Goal: Browse casually

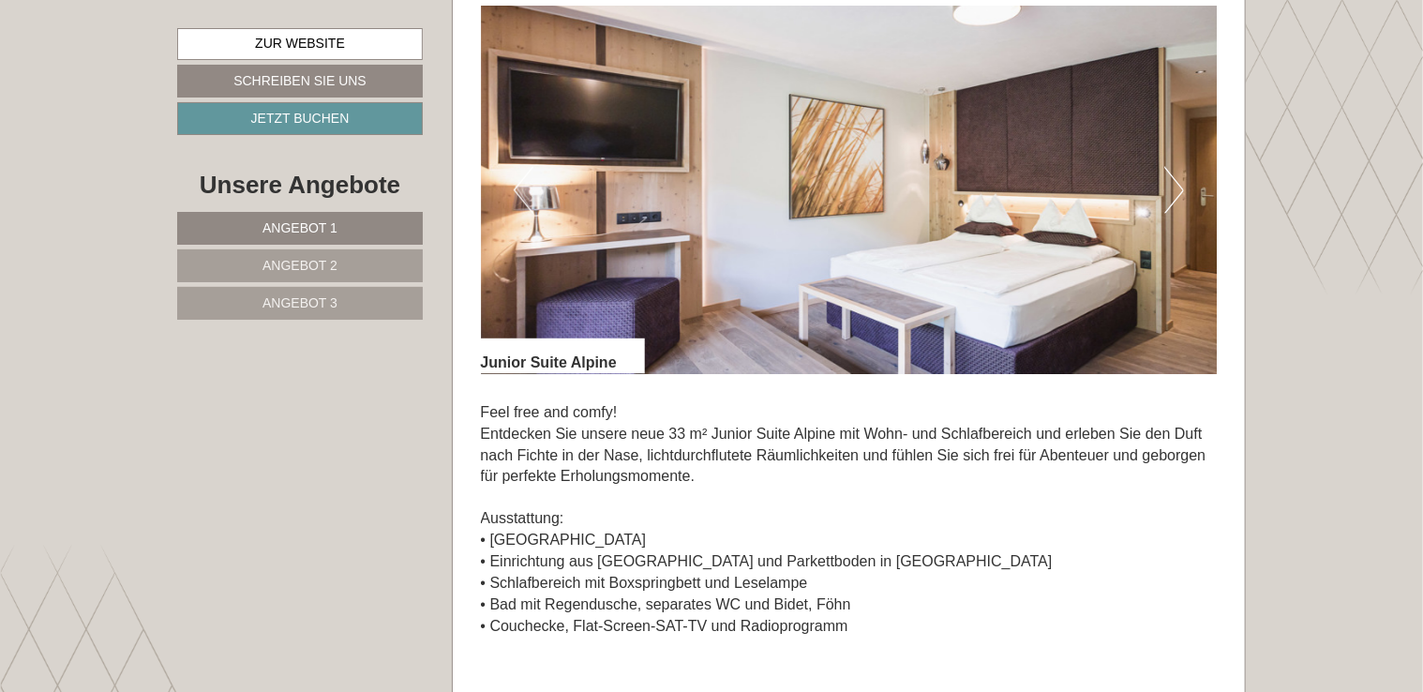
scroll to position [1310, 0]
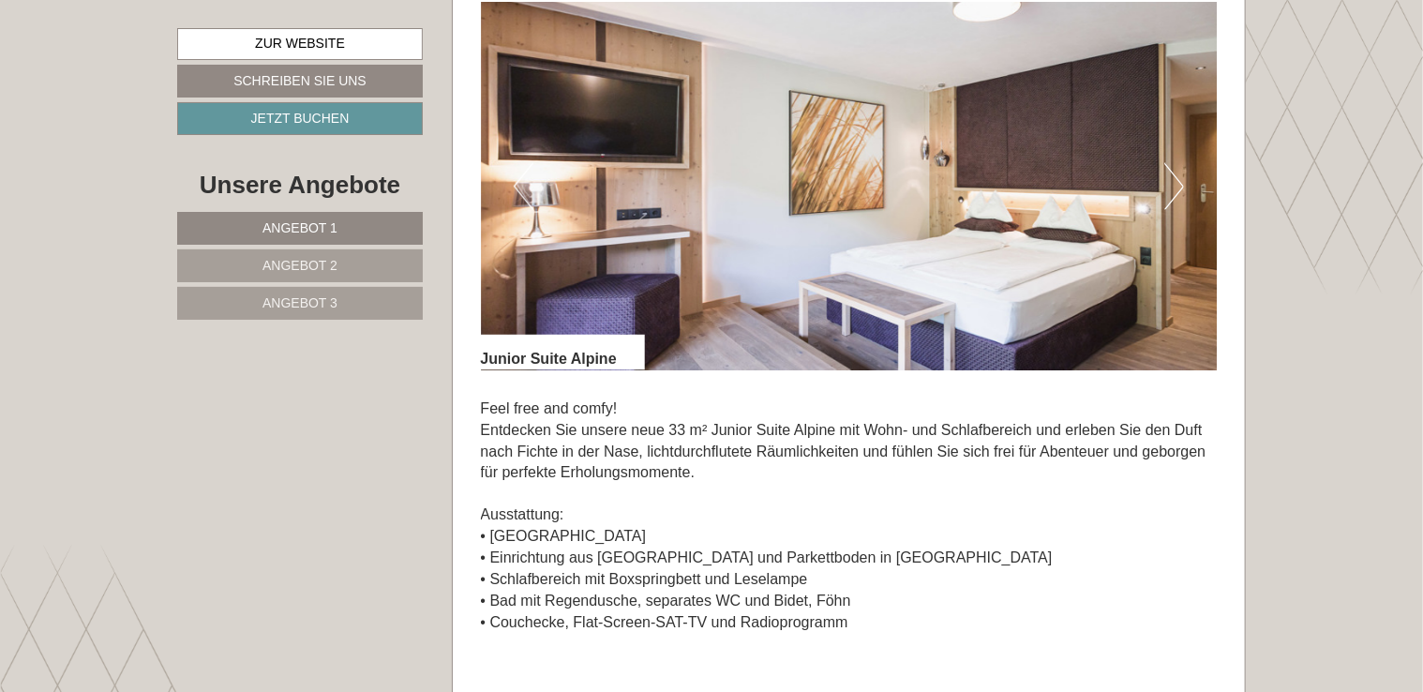
click at [1186, 149] on img at bounding box center [849, 186] width 737 height 368
click at [1178, 163] on button "Next" at bounding box center [1174, 186] width 20 height 47
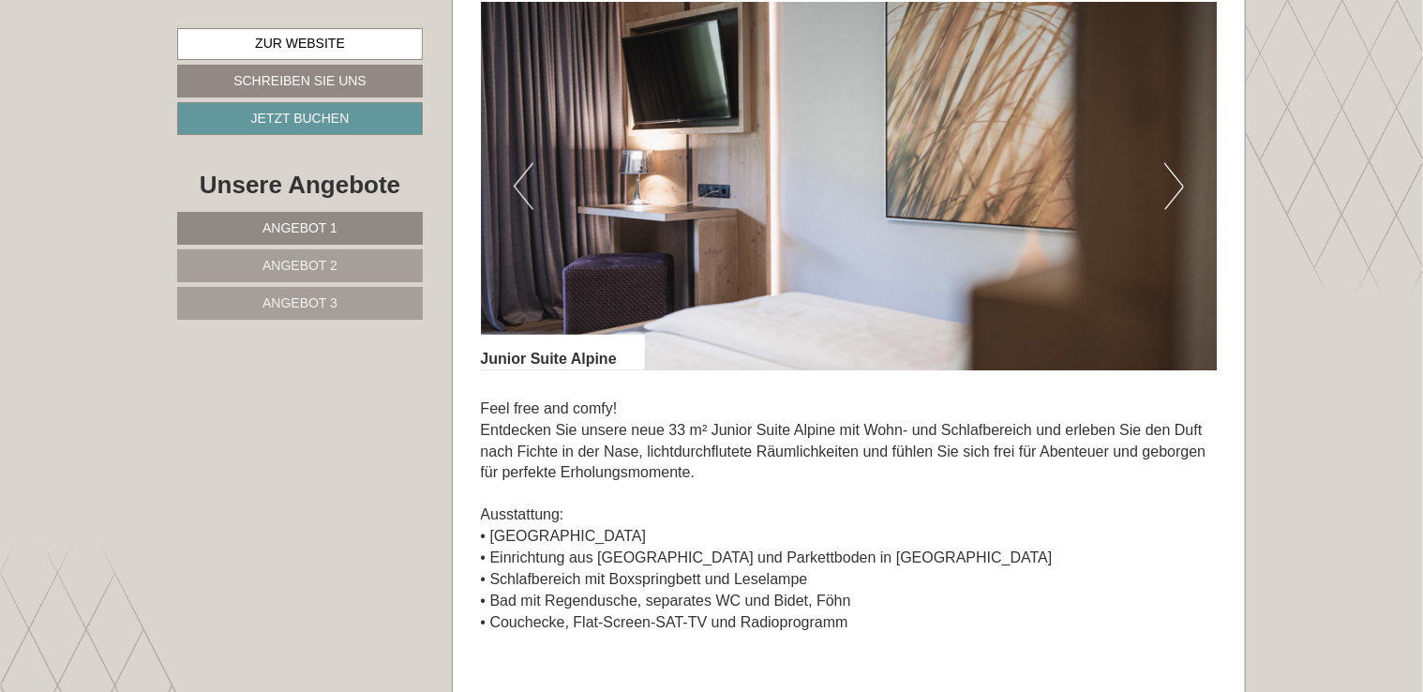
click at [1178, 163] on button "Next" at bounding box center [1174, 186] width 20 height 47
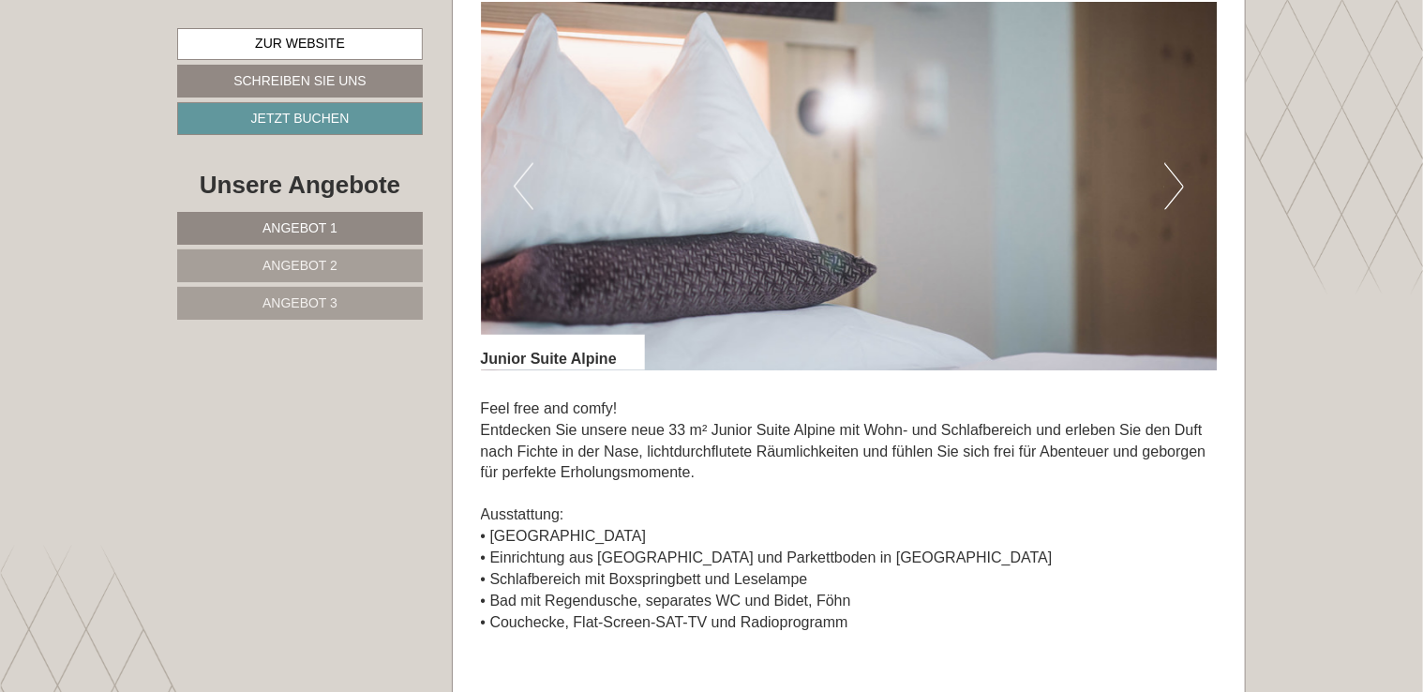
click at [1178, 163] on button "Next" at bounding box center [1174, 186] width 20 height 47
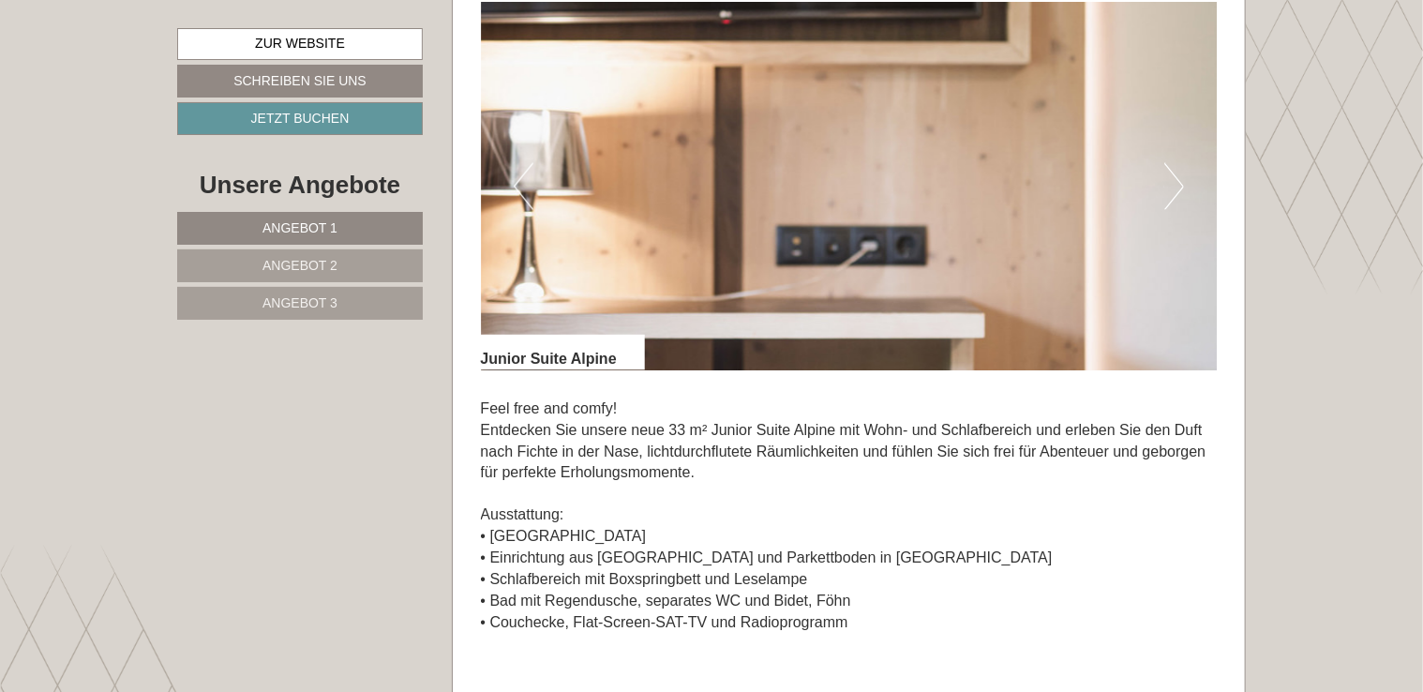
click at [1178, 163] on button "Next" at bounding box center [1174, 186] width 20 height 47
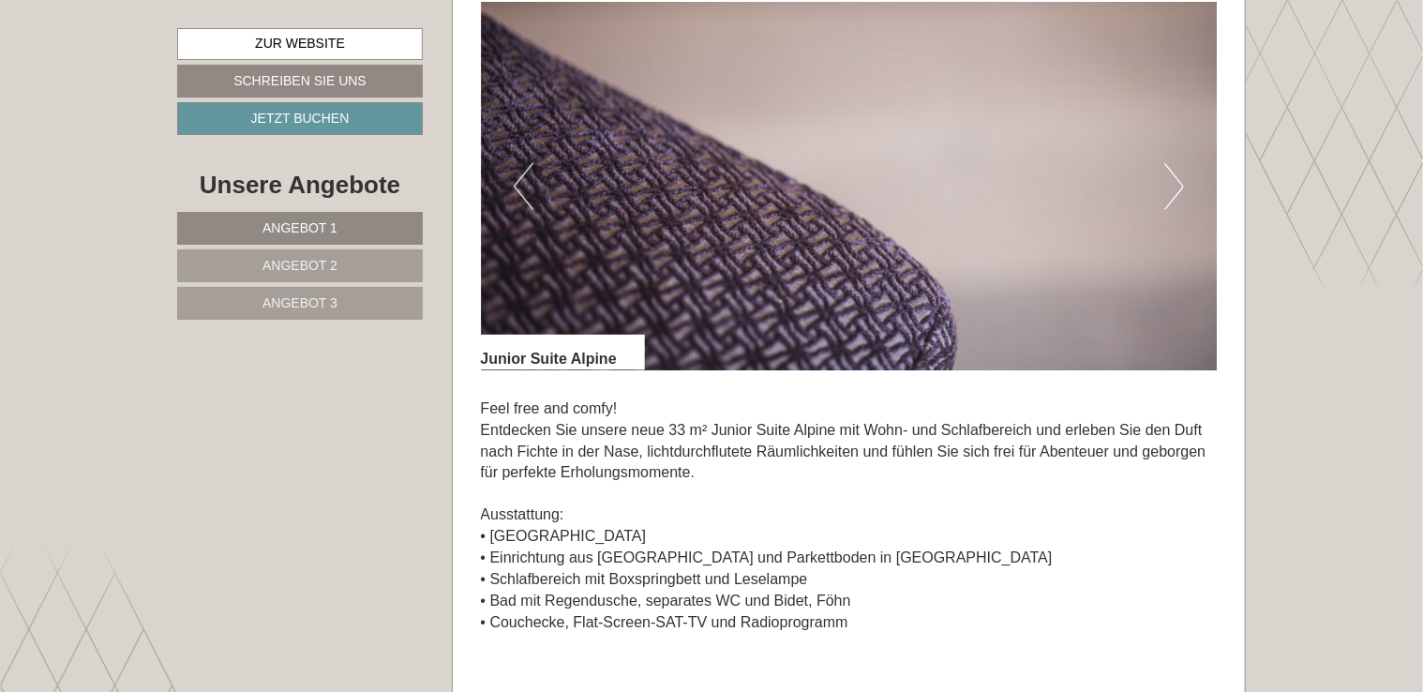
click at [1178, 163] on button "Next" at bounding box center [1174, 186] width 20 height 47
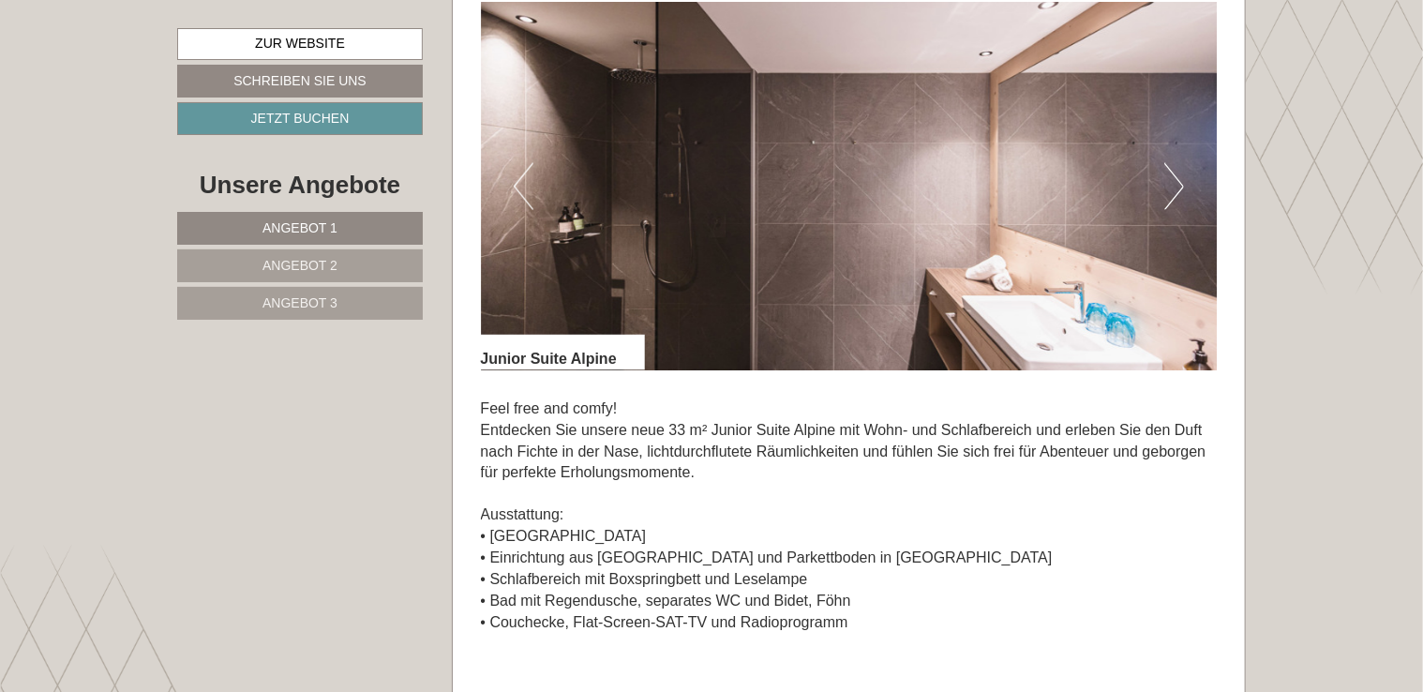
click at [1178, 163] on button "Next" at bounding box center [1174, 186] width 20 height 47
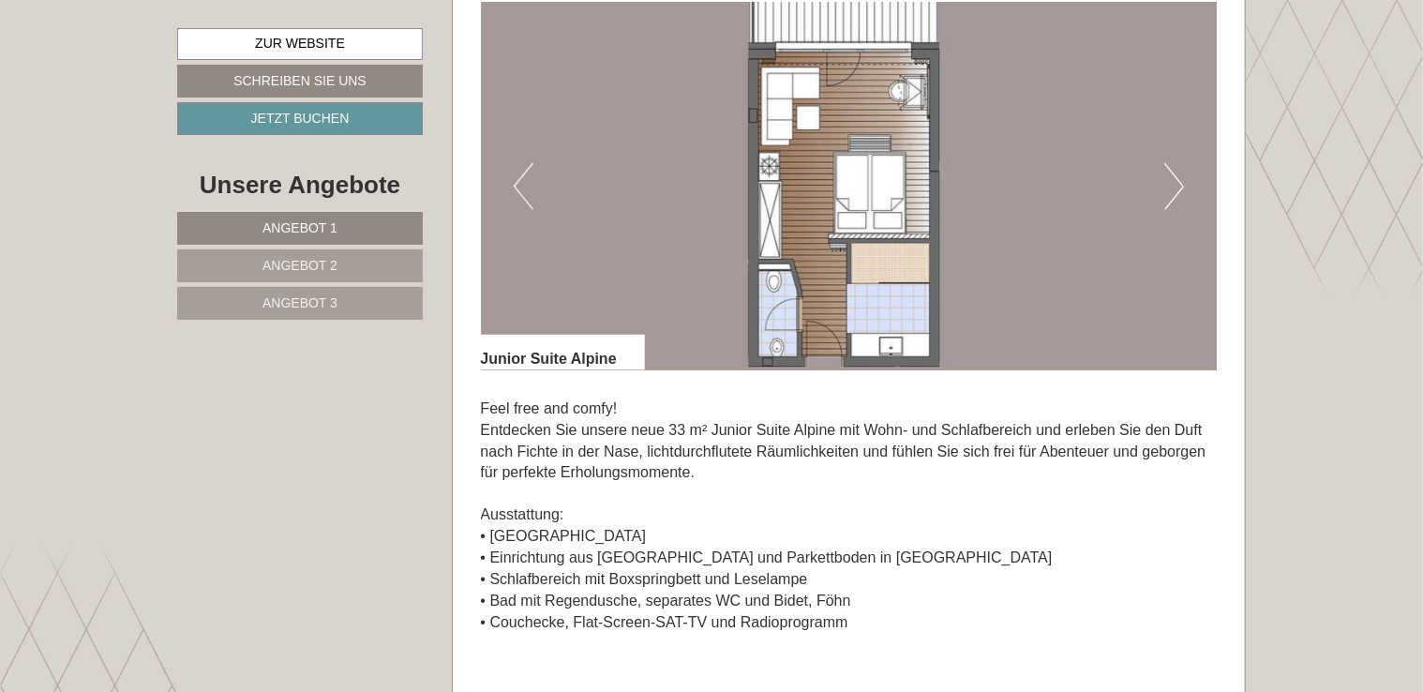
click at [1178, 163] on button "Next" at bounding box center [1174, 186] width 20 height 47
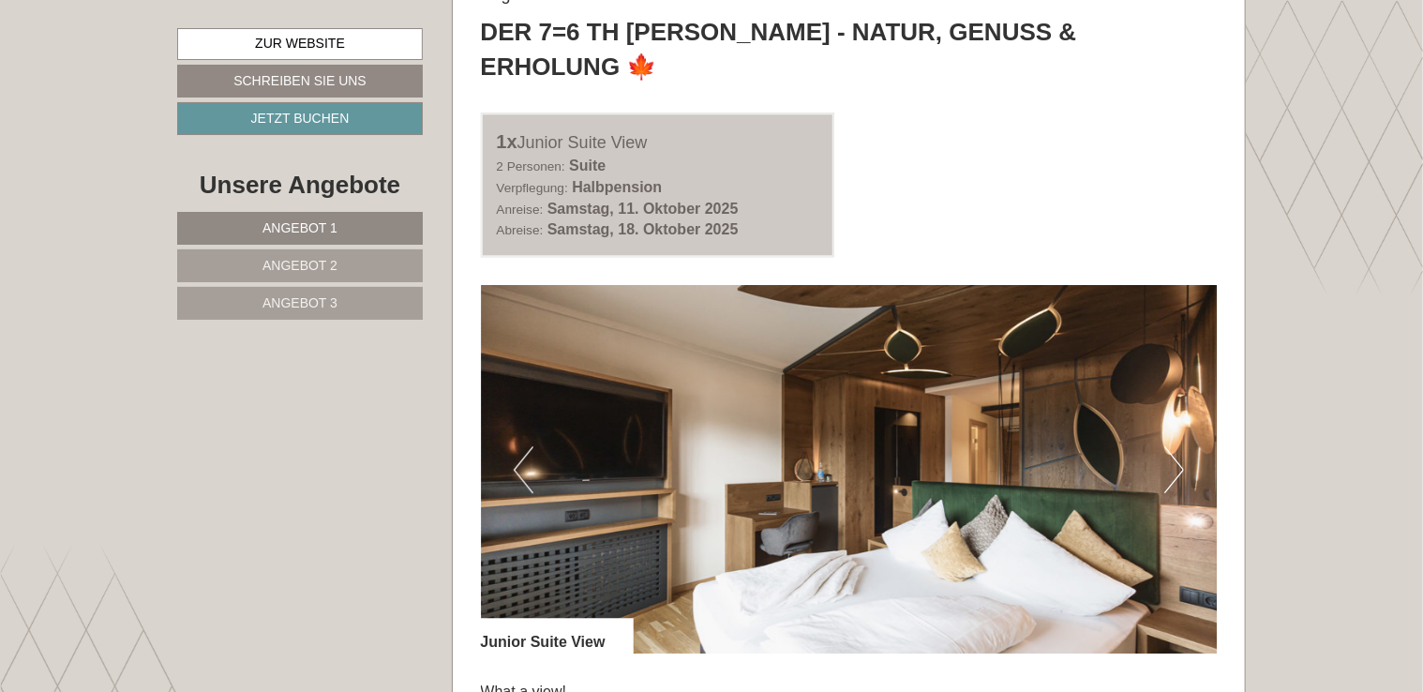
scroll to position [2436, 0]
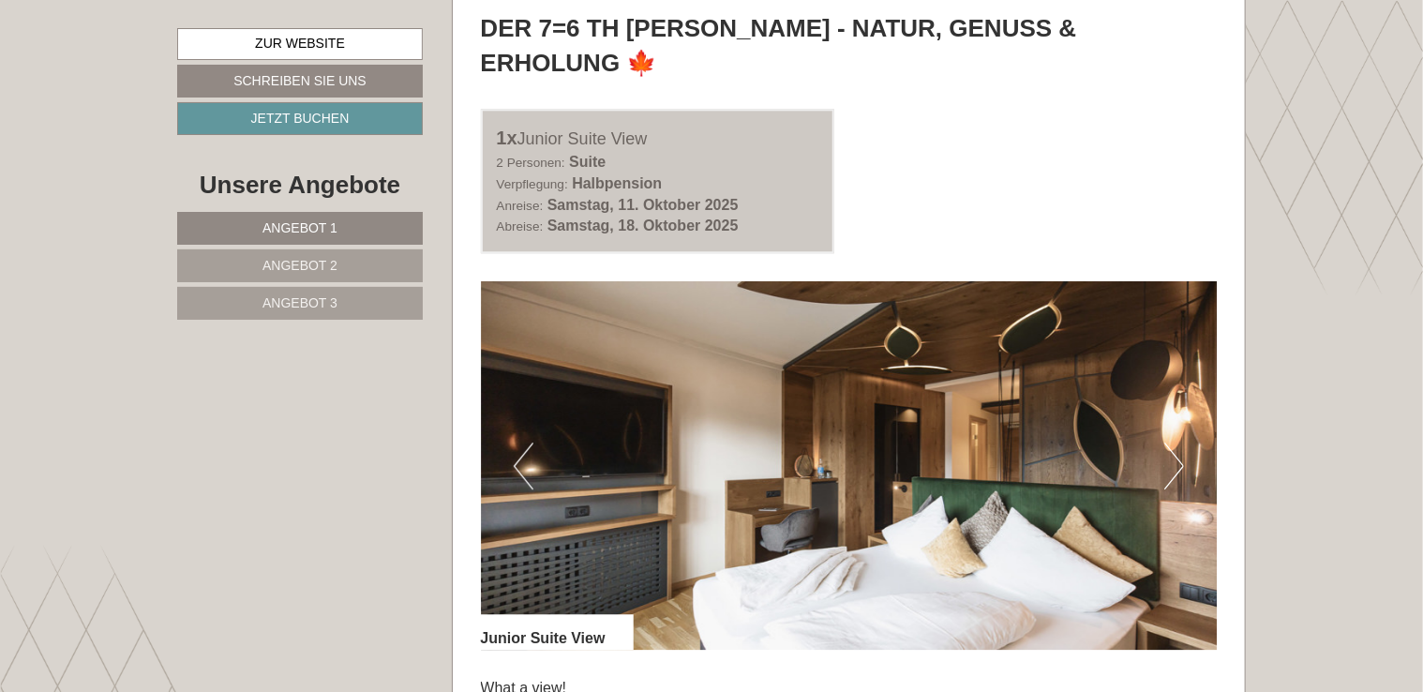
click at [1179, 443] on button "Next" at bounding box center [1174, 466] width 20 height 47
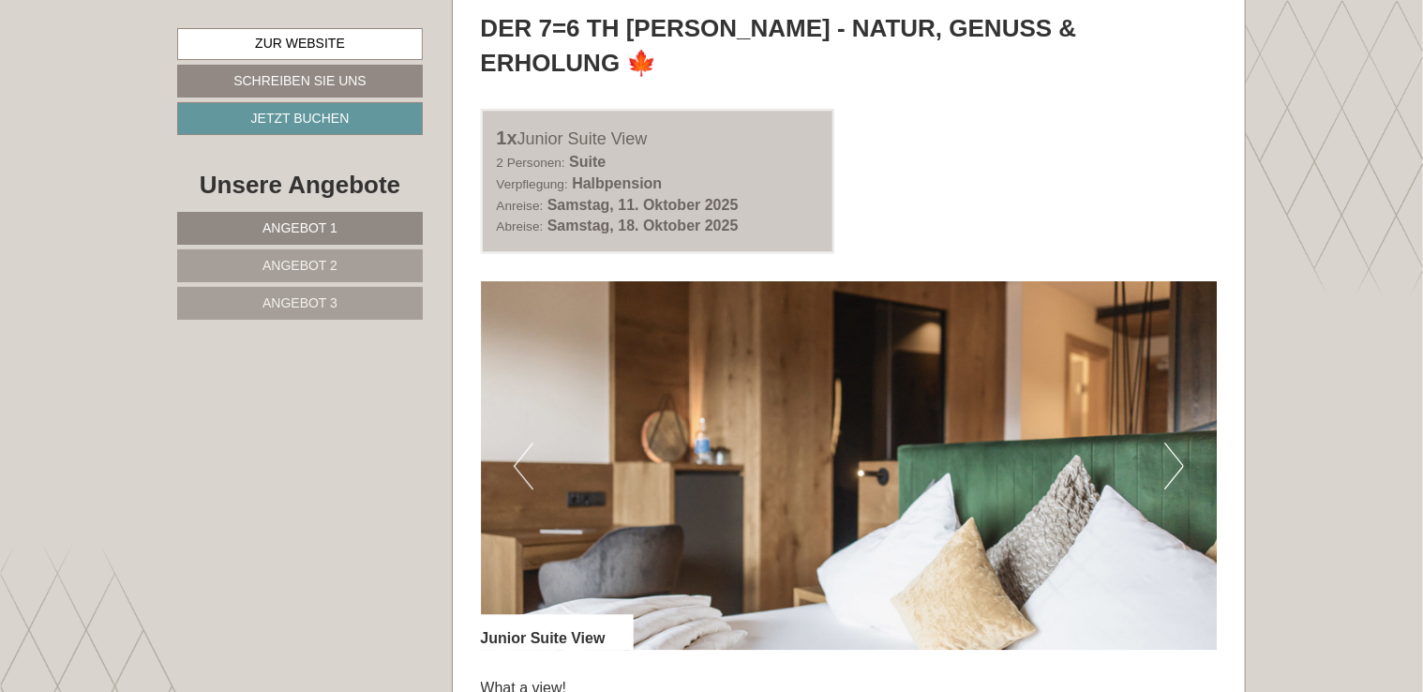
click at [1179, 443] on button "Next" at bounding box center [1174, 466] width 20 height 47
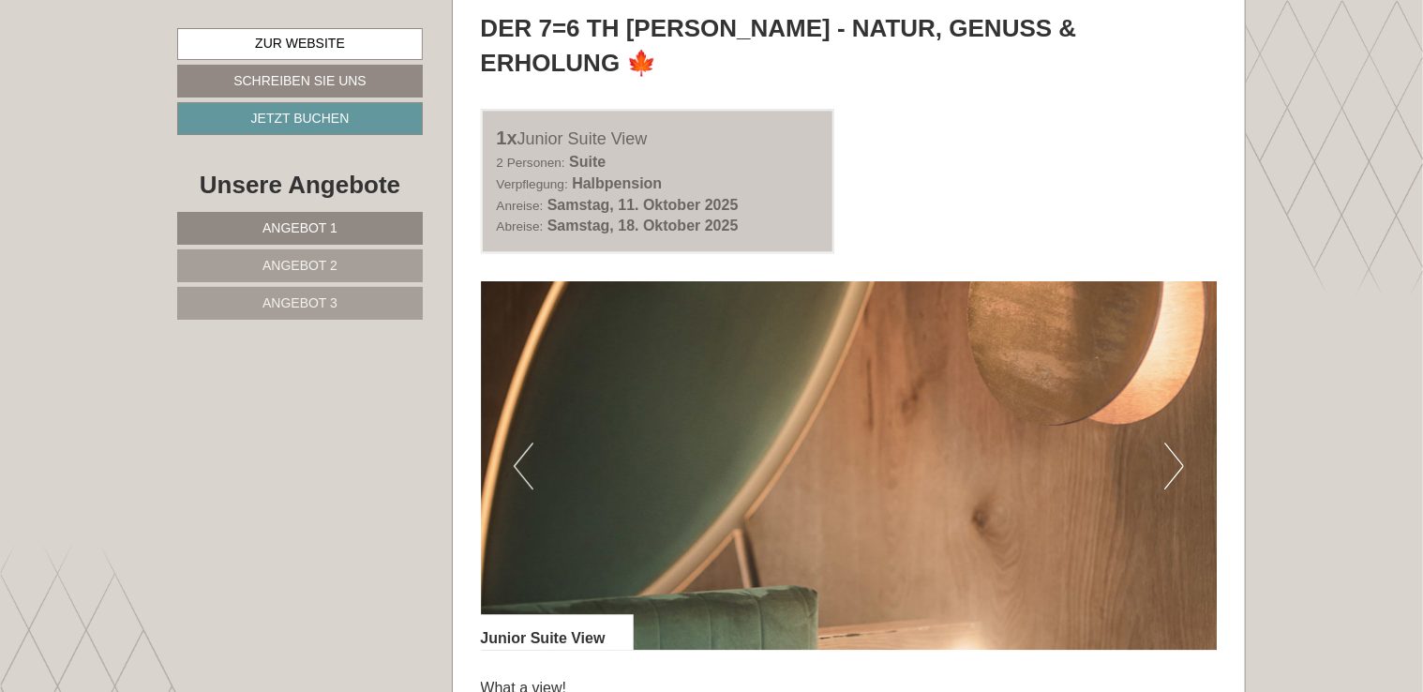
click at [1179, 443] on button "Next" at bounding box center [1174, 466] width 20 height 47
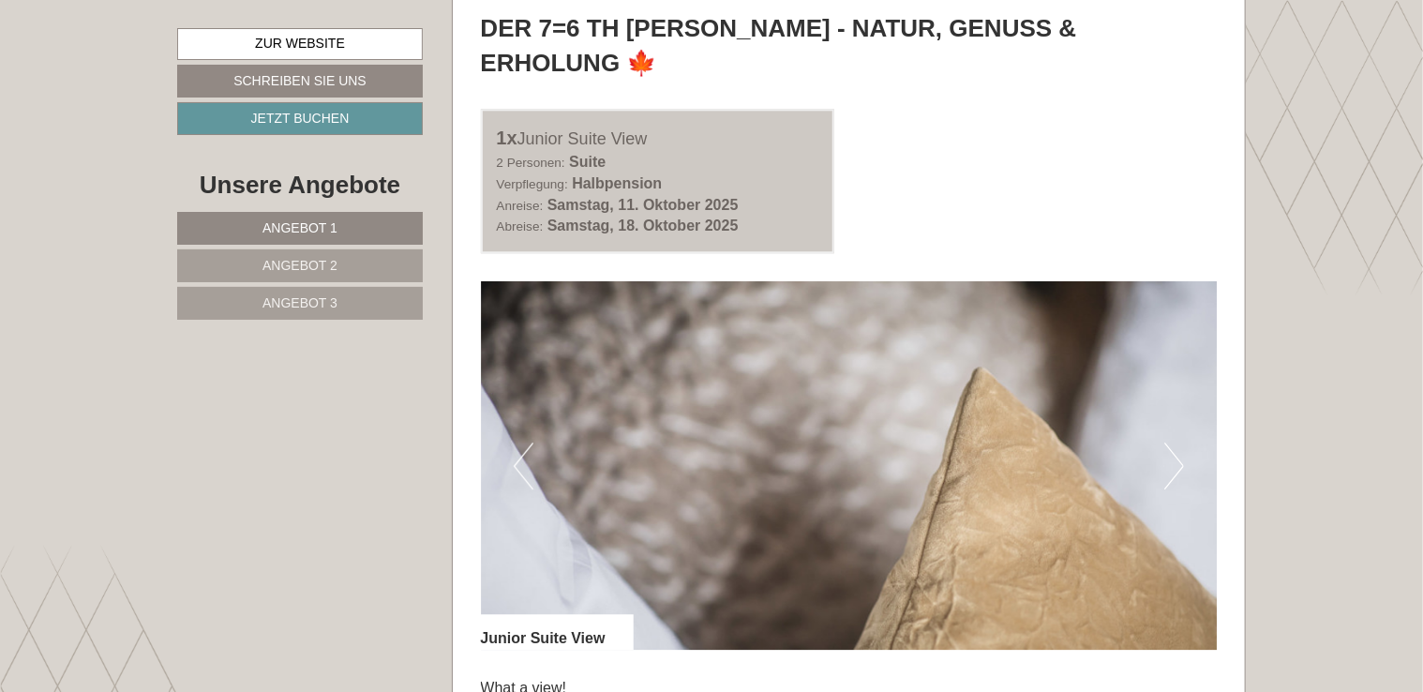
click at [1179, 443] on button "Next" at bounding box center [1174, 466] width 20 height 47
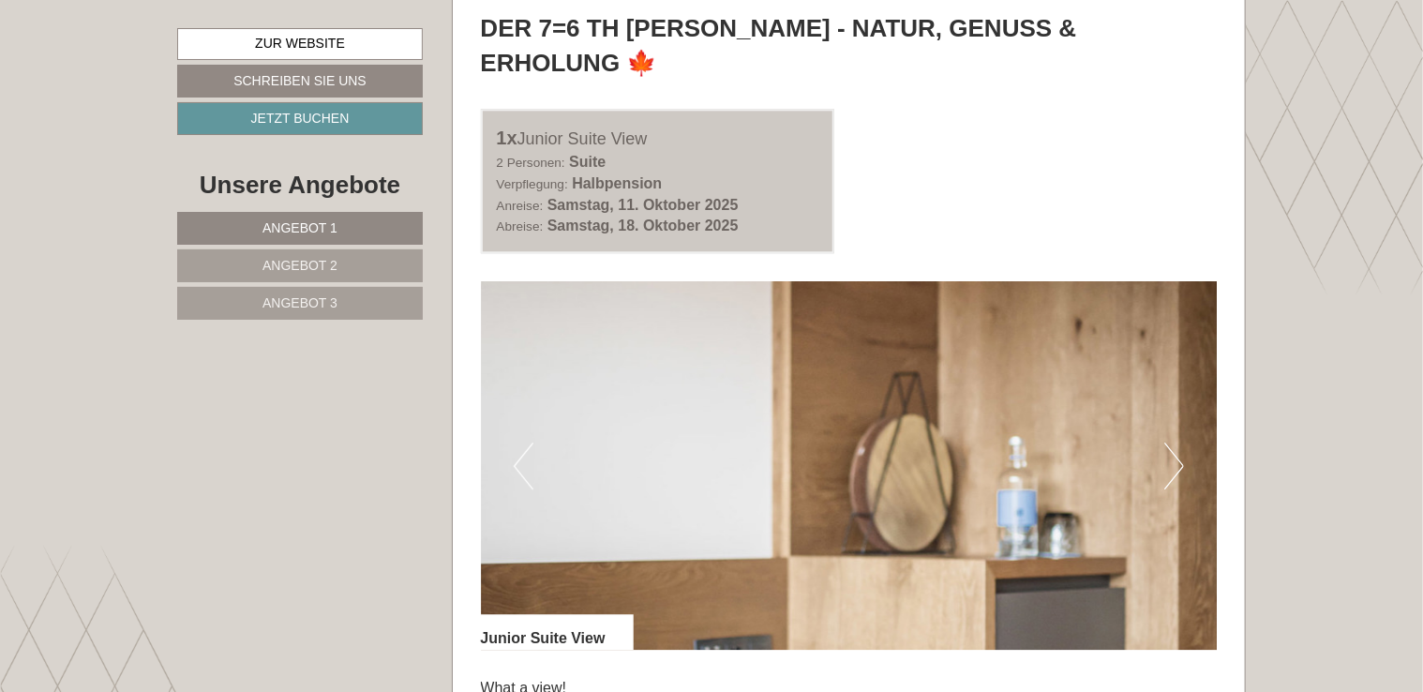
click at [1179, 443] on button "Next" at bounding box center [1174, 466] width 20 height 47
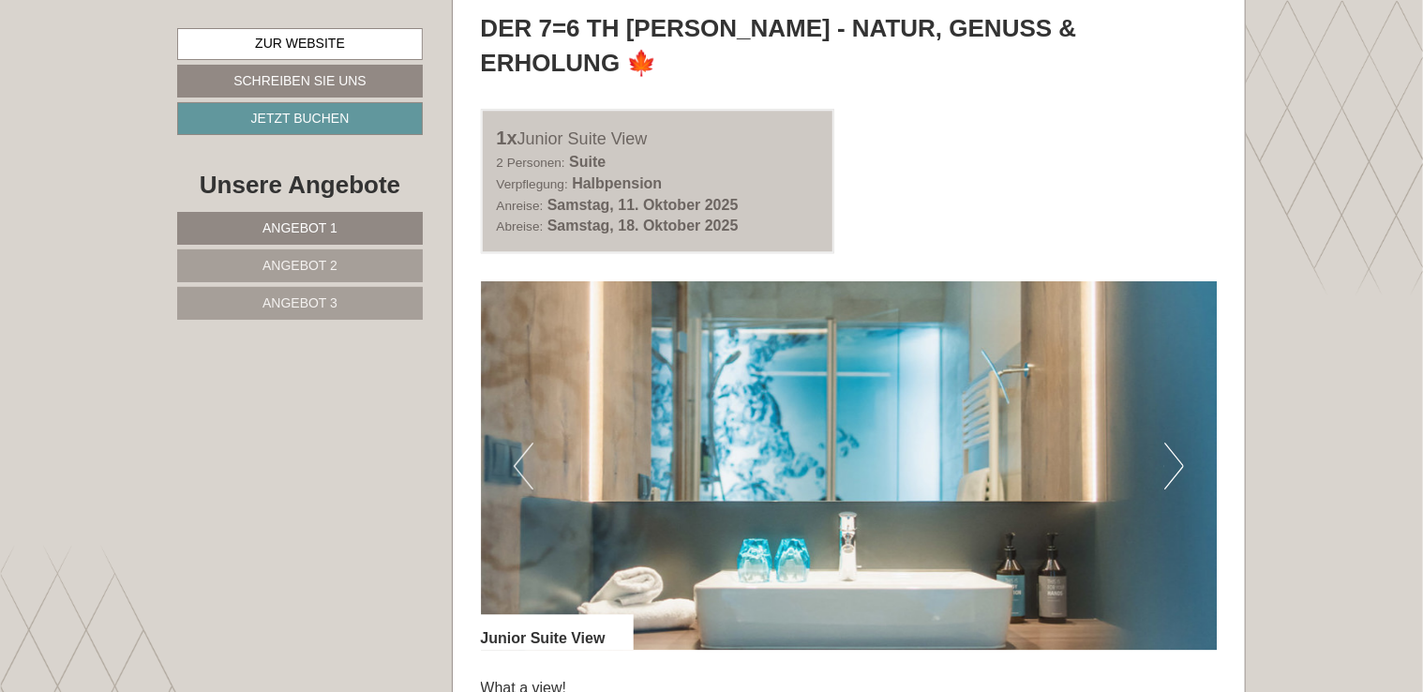
click at [1179, 443] on button "Next" at bounding box center [1174, 466] width 20 height 47
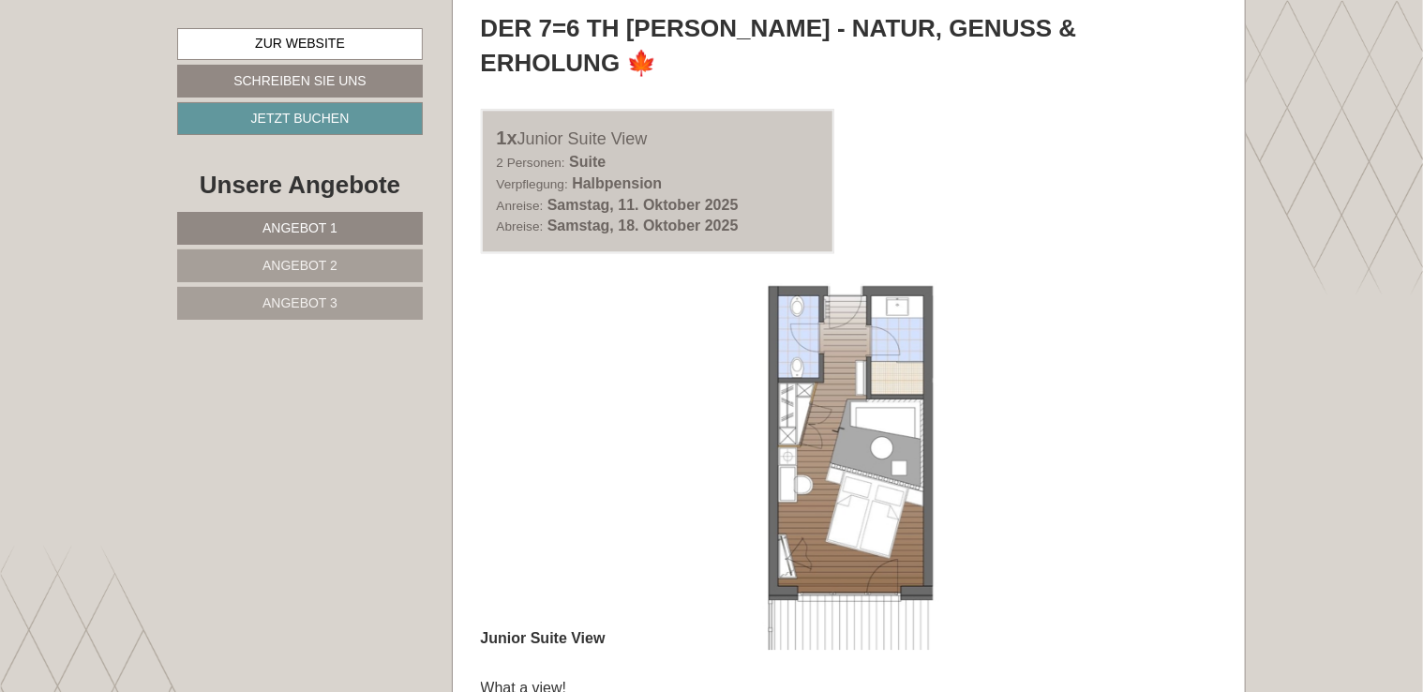
click at [1179, 443] on button "Next" at bounding box center [1174, 466] width 20 height 47
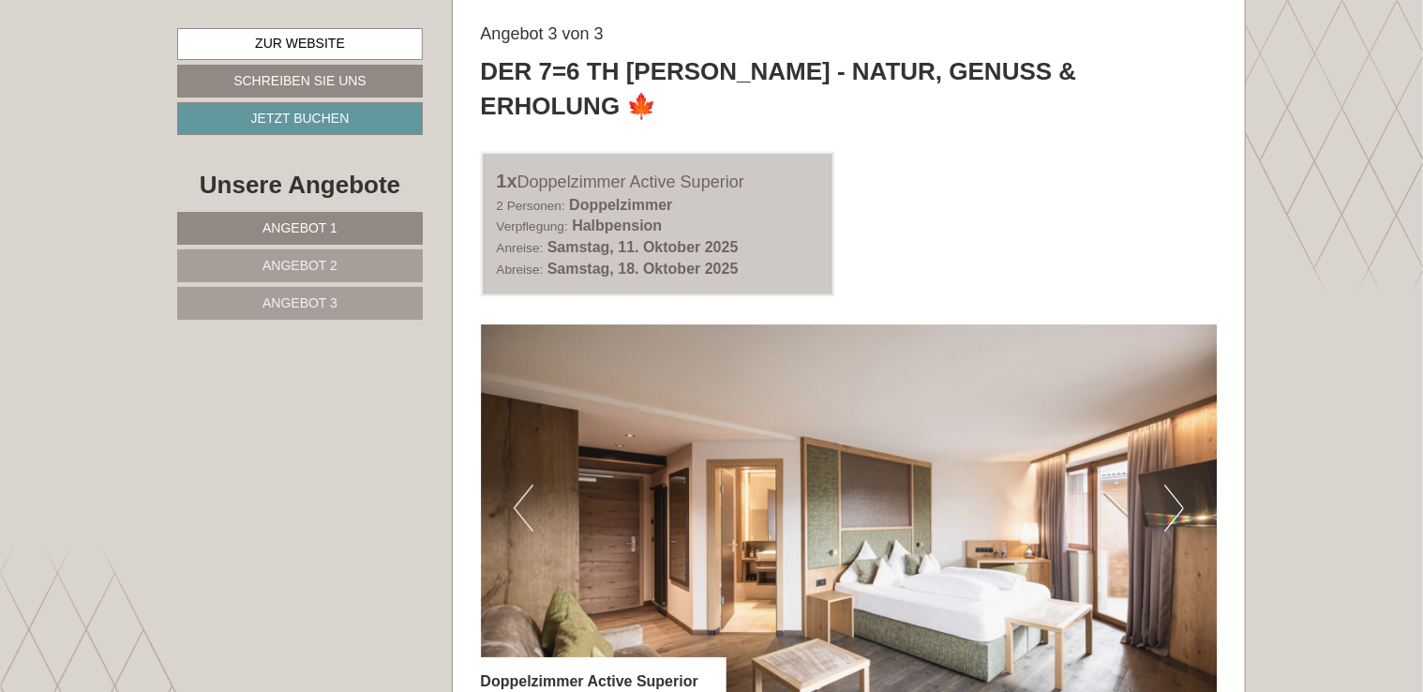
scroll to position [3840, 0]
click at [1179, 486] on button "Next" at bounding box center [1174, 509] width 20 height 47
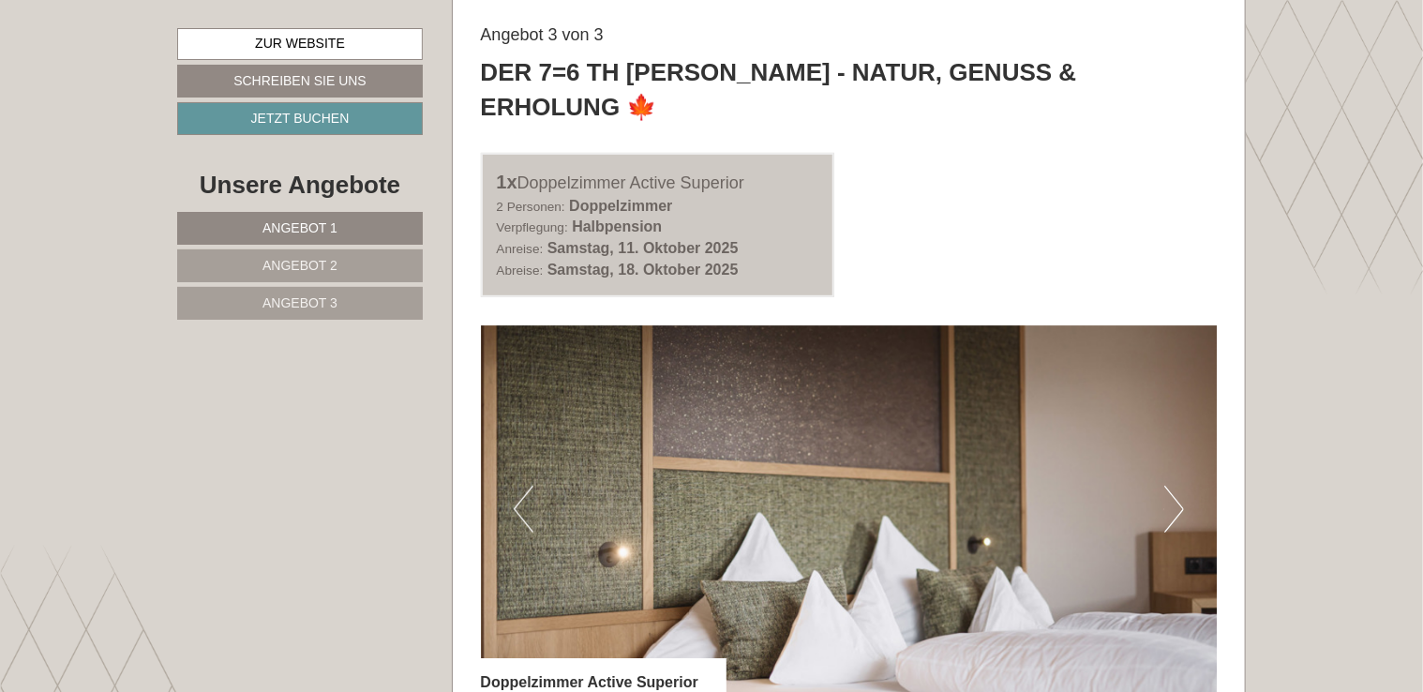
click at [1179, 486] on button "Next" at bounding box center [1174, 509] width 20 height 47
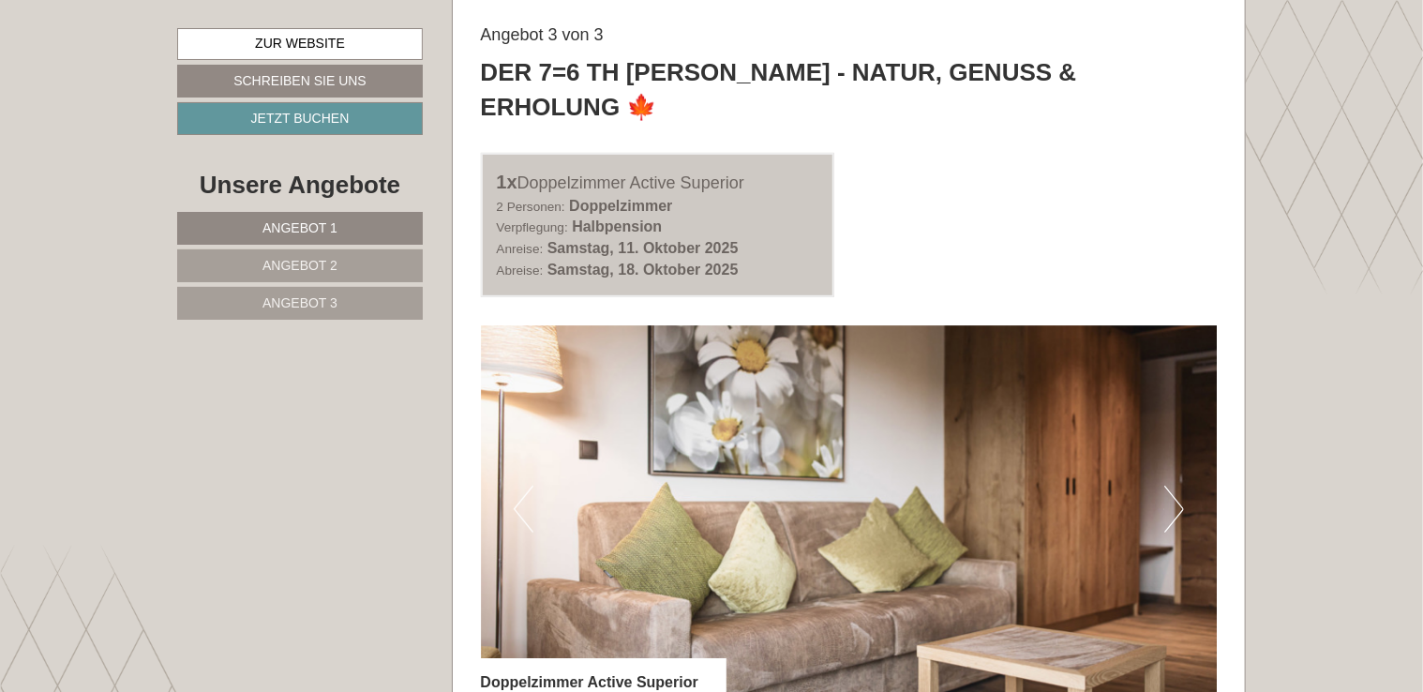
click at [1179, 486] on button "Next" at bounding box center [1174, 509] width 20 height 47
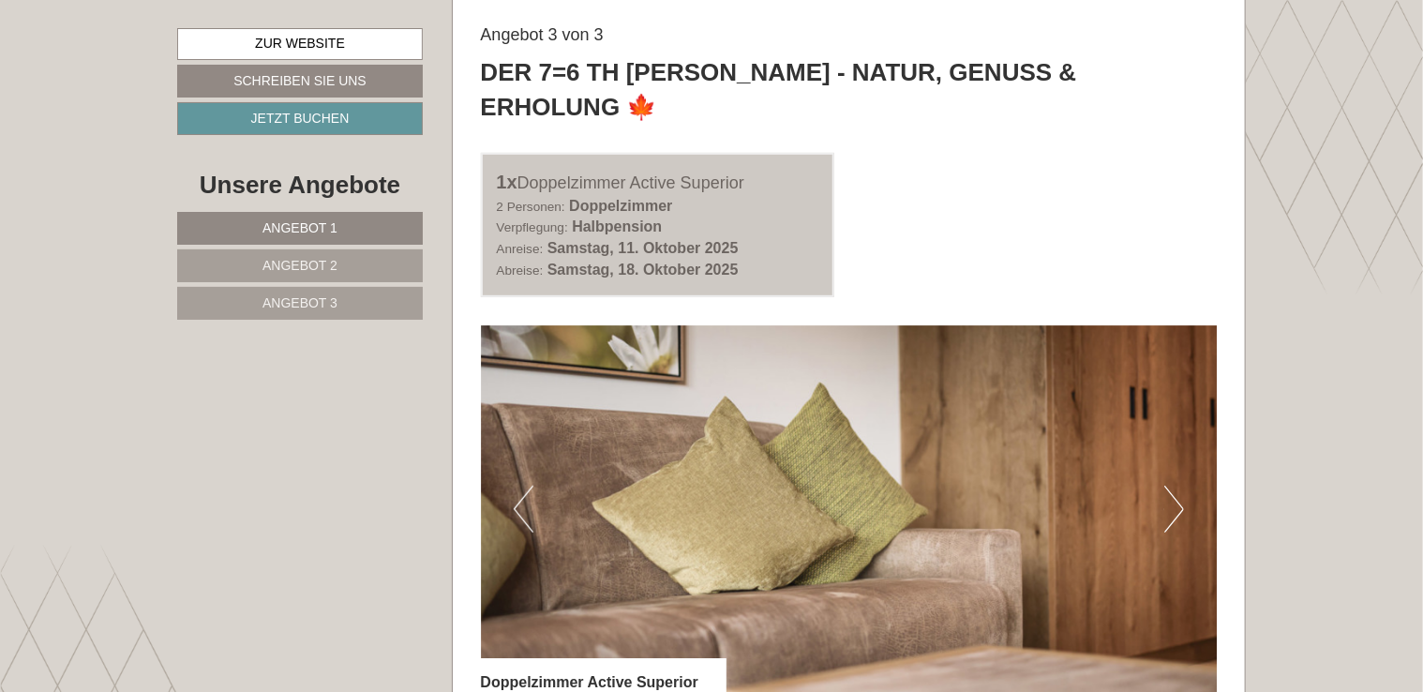
click at [1179, 486] on button "Next" at bounding box center [1174, 509] width 20 height 47
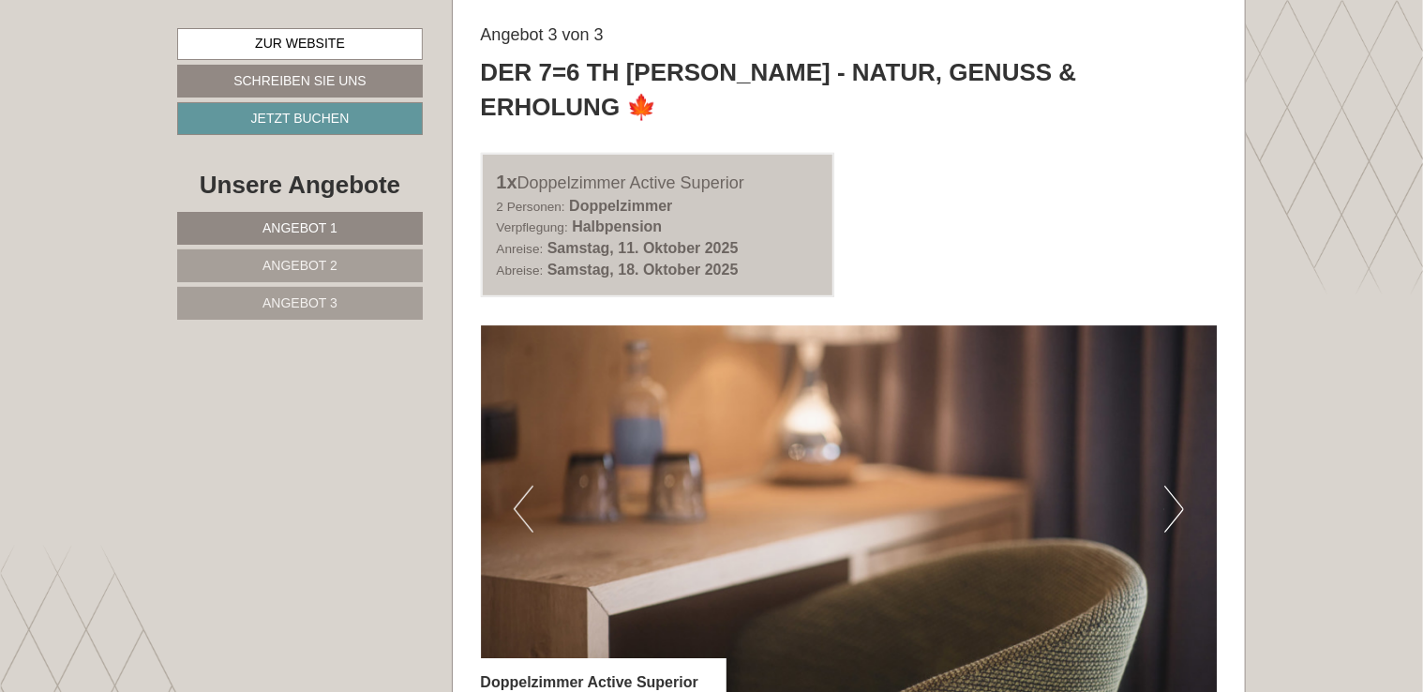
click at [1179, 486] on button "Next" at bounding box center [1174, 509] width 20 height 47
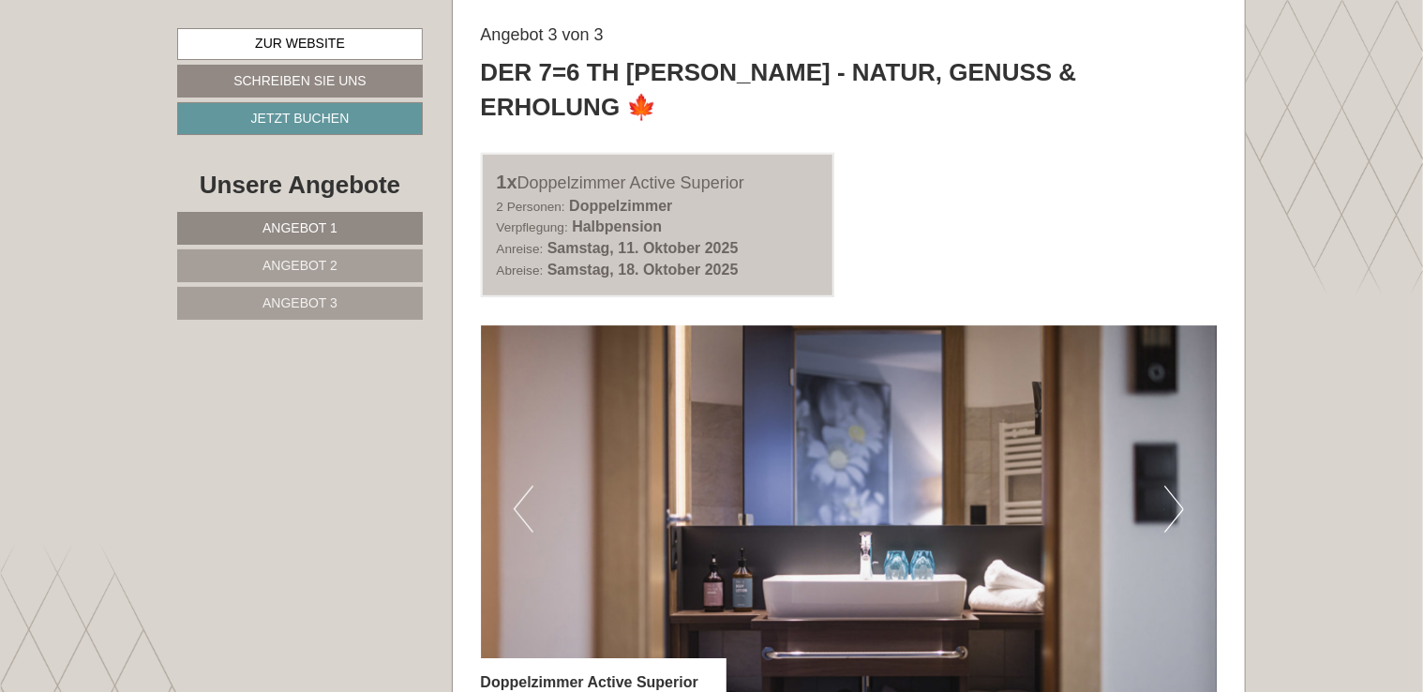
click at [1179, 486] on button "Next" at bounding box center [1174, 509] width 20 height 47
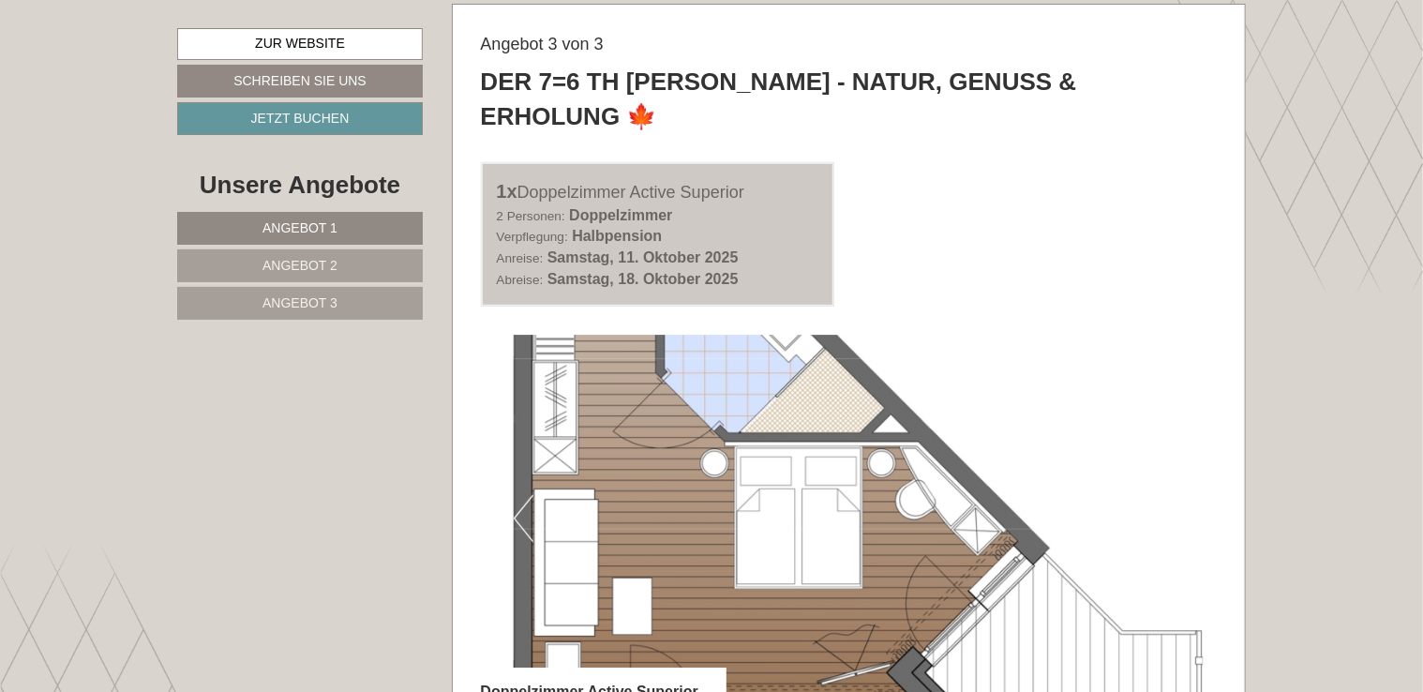
scroll to position [3833, 0]
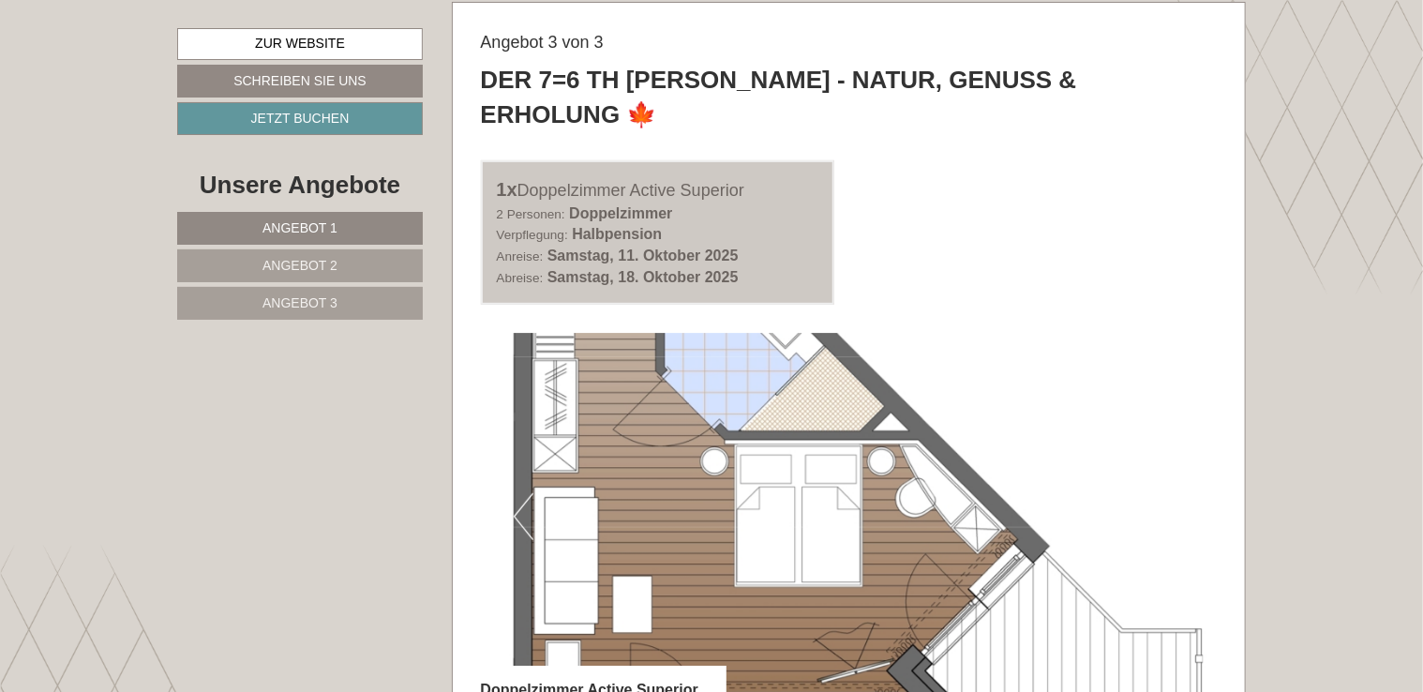
click at [1179, 493] on button "Next" at bounding box center [1174, 516] width 20 height 47
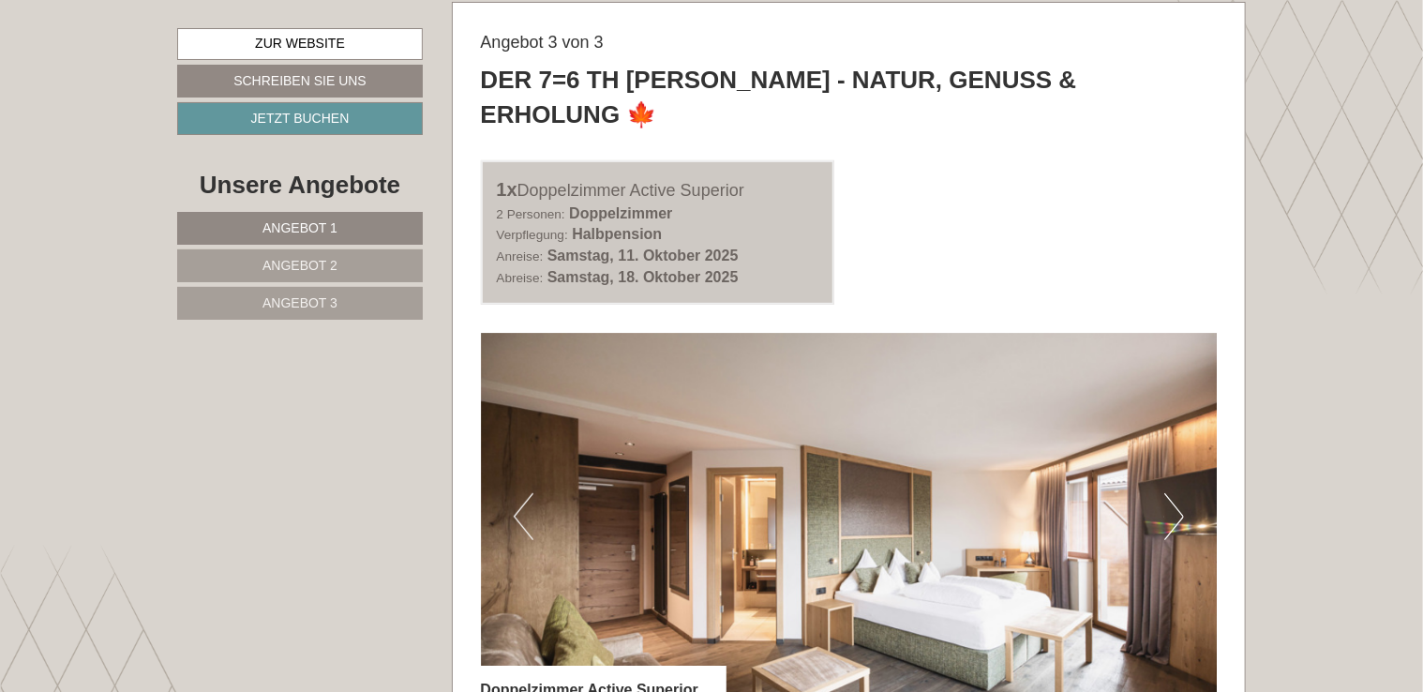
click at [1179, 493] on button "Next" at bounding box center [1174, 516] width 20 height 47
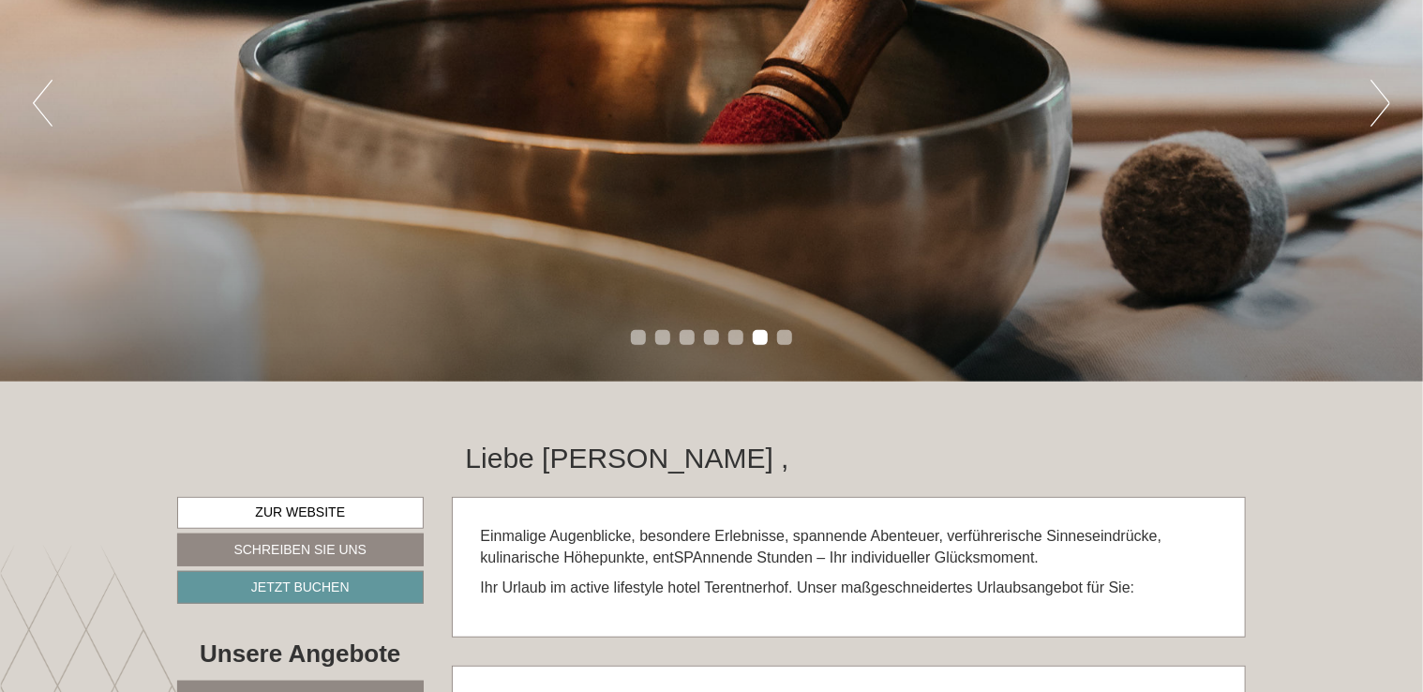
scroll to position [0, 0]
